Goal: Task Accomplishment & Management: Manage account settings

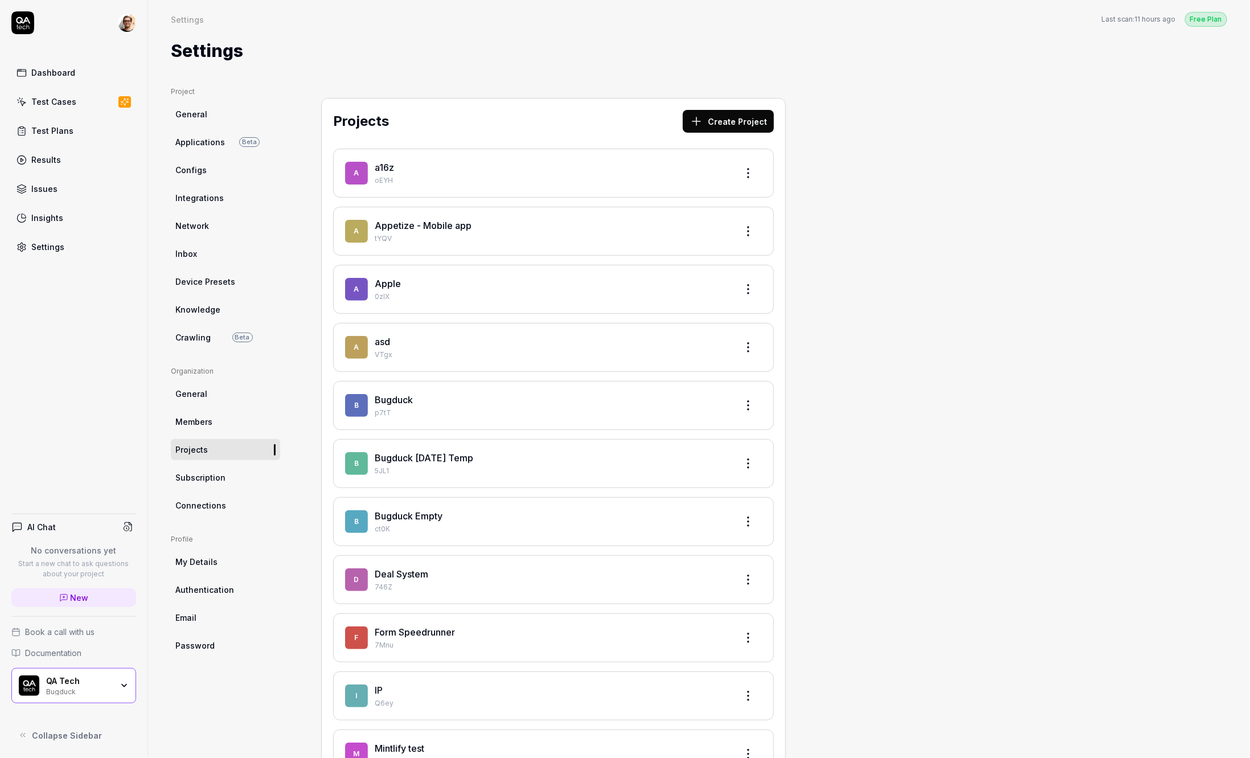
click at [255, 496] on link "Connections" at bounding box center [225, 505] width 109 height 21
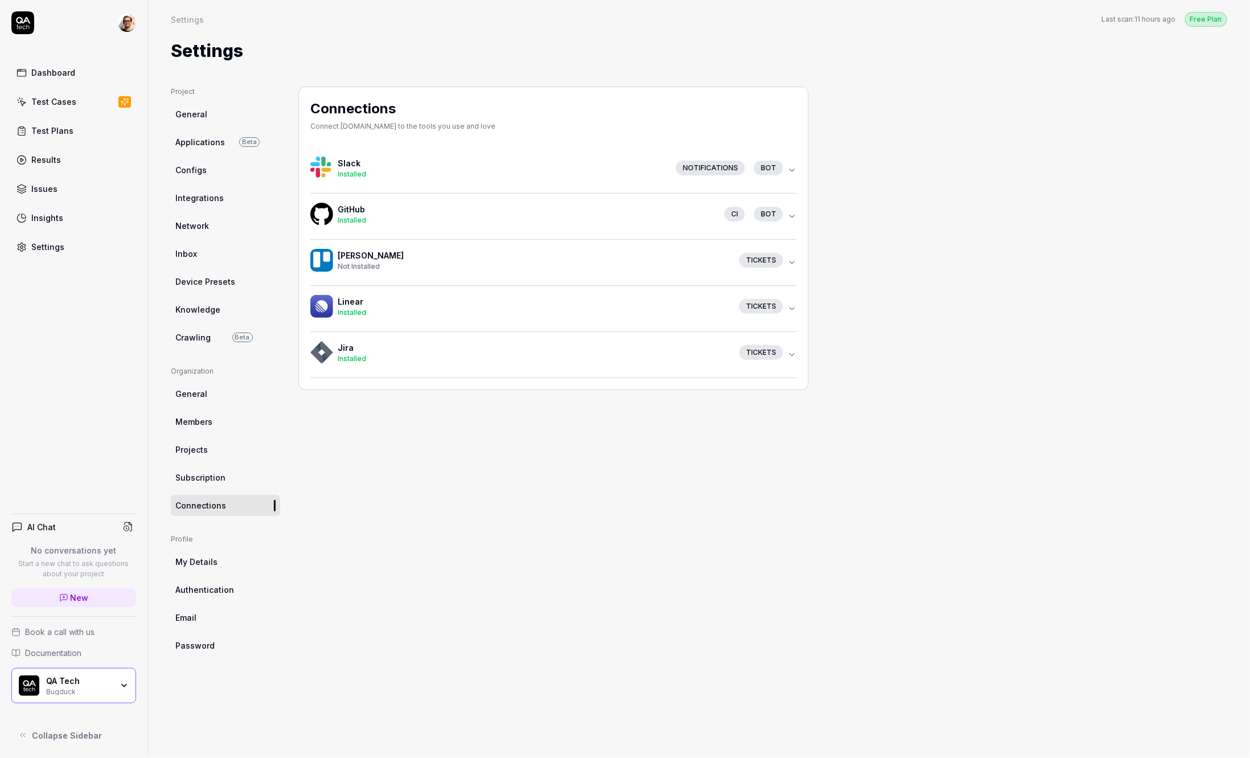
click at [454, 212] on h4 "GitHub" at bounding box center [527, 209] width 378 height 12
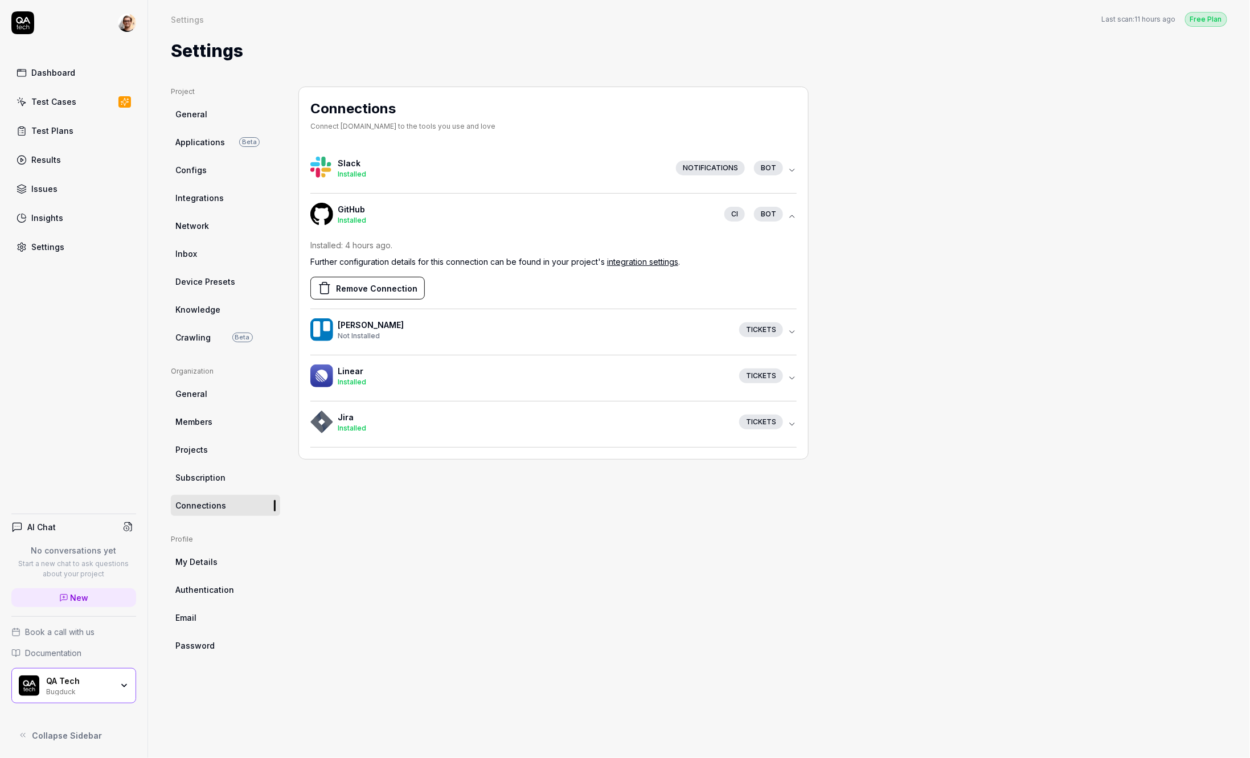
click at [366, 288] on button "Remove Connection" at bounding box center [367, 288] width 114 height 23
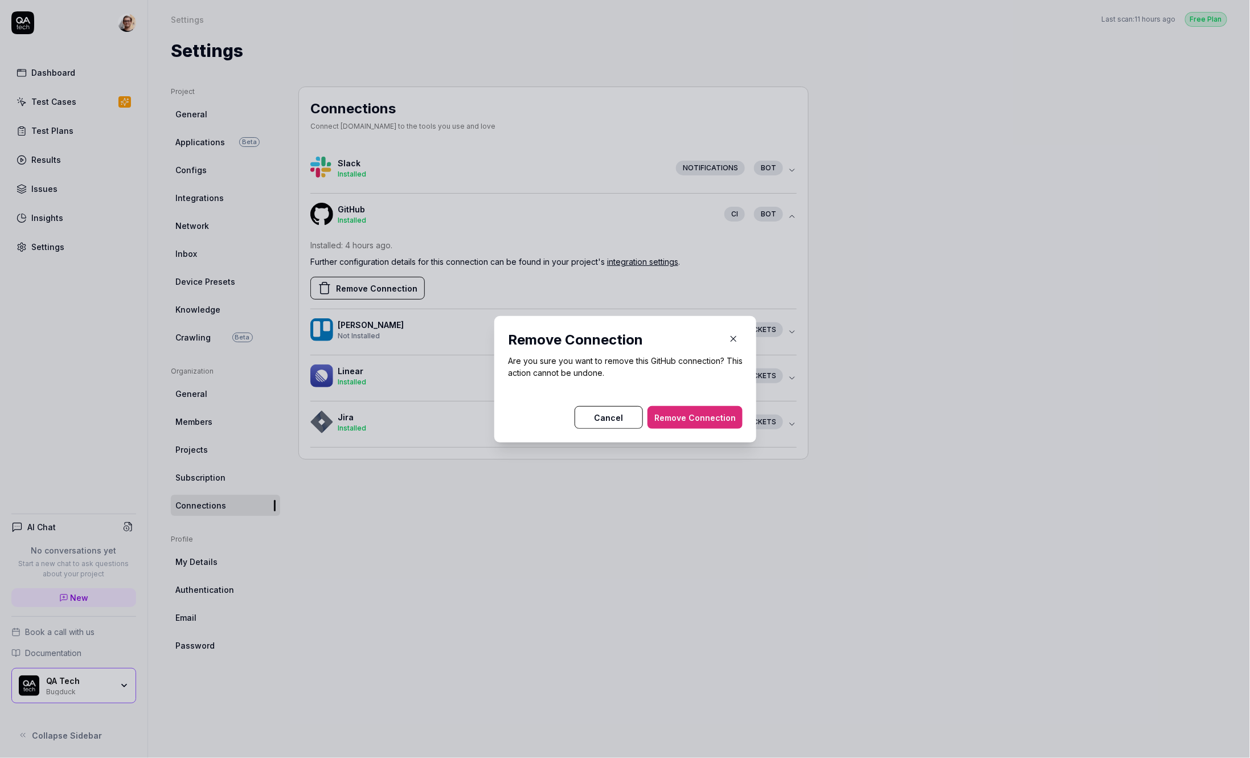
click at [706, 419] on button "Remove Connection" at bounding box center [695, 417] width 95 height 23
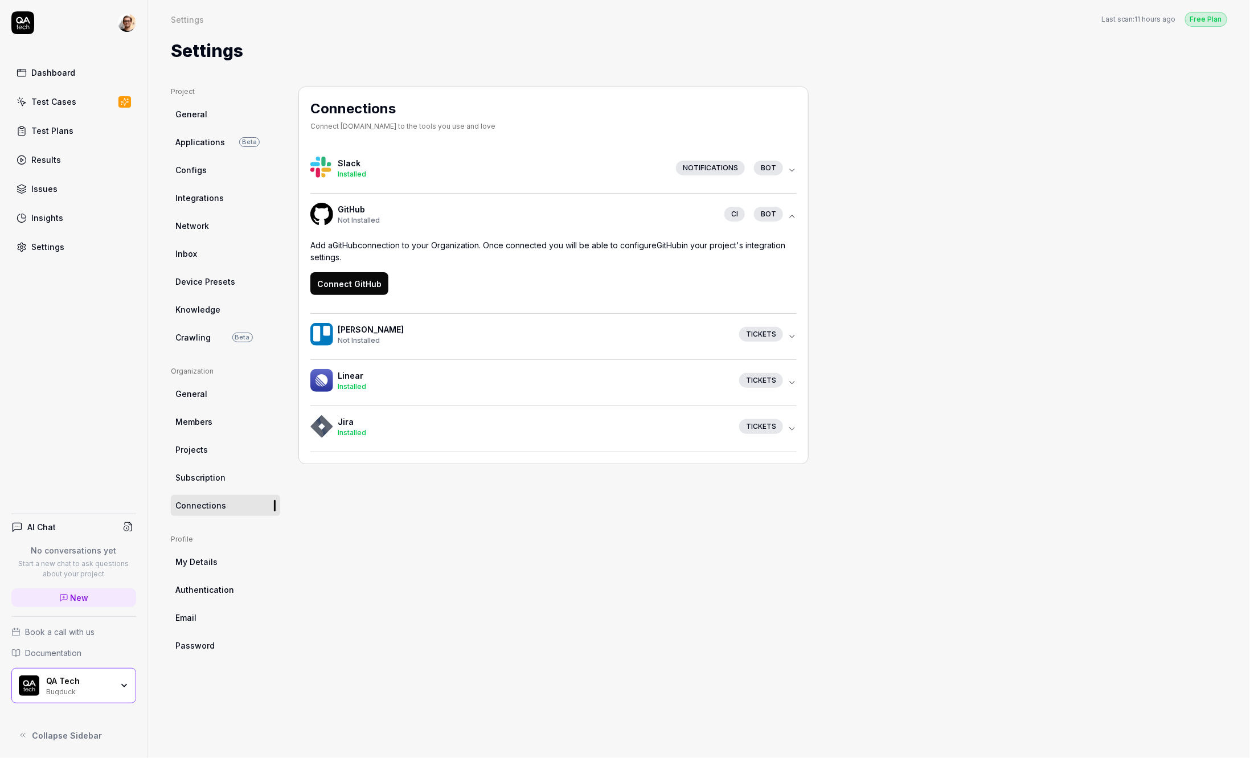
click at [354, 289] on button "Connect GitHub" at bounding box center [349, 283] width 78 height 23
click at [375, 291] on button "Connect GitHub" at bounding box center [349, 283] width 78 height 23
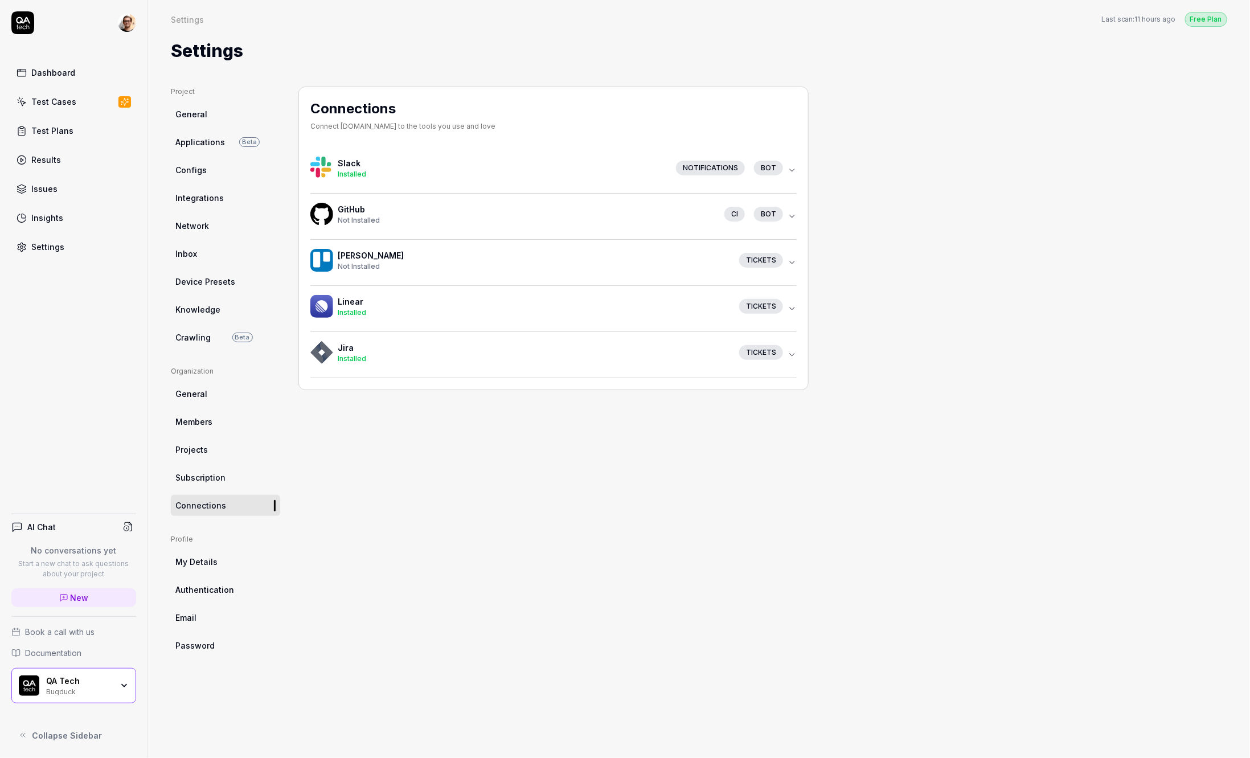
click at [423, 216] on div "Not Installed" at bounding box center [527, 220] width 378 height 10
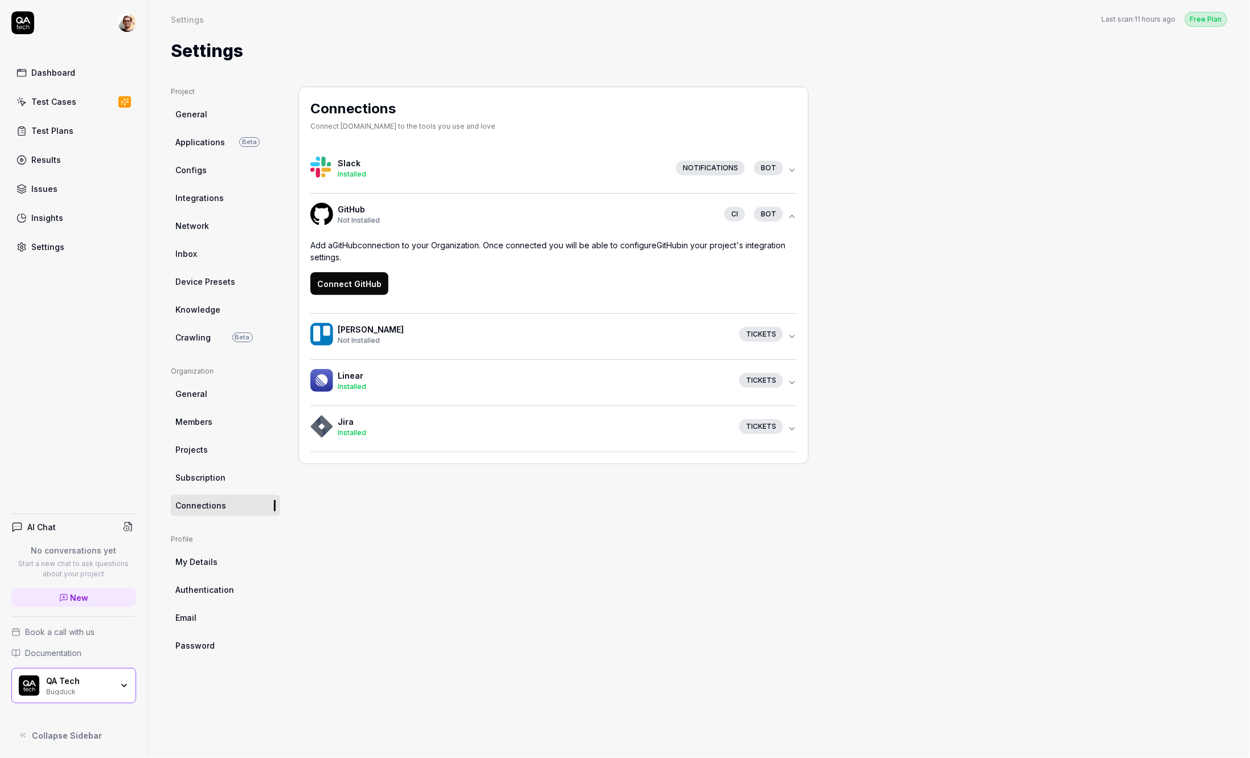
click at [342, 285] on button "Connect GitHub" at bounding box center [349, 283] width 78 height 23
